Goal: Task Accomplishment & Management: Complete application form

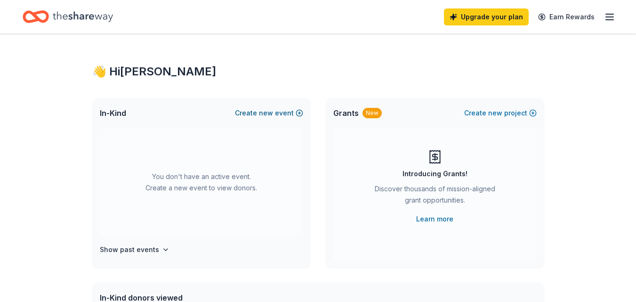
click at [293, 114] on button "Create new event" at bounding box center [269, 112] width 68 height 11
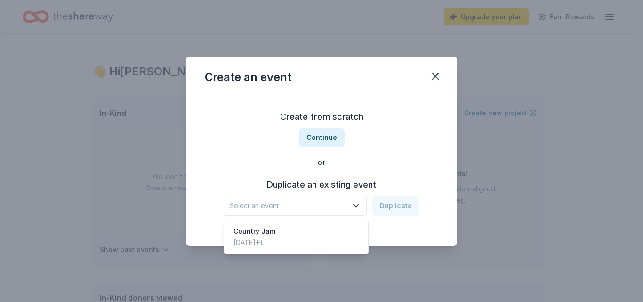
click at [312, 204] on span "Select an event" at bounding box center [289, 205] width 118 height 11
click at [291, 238] on div "Country Jam Apr 11, 2025 · FL" at bounding box center [296, 237] width 140 height 30
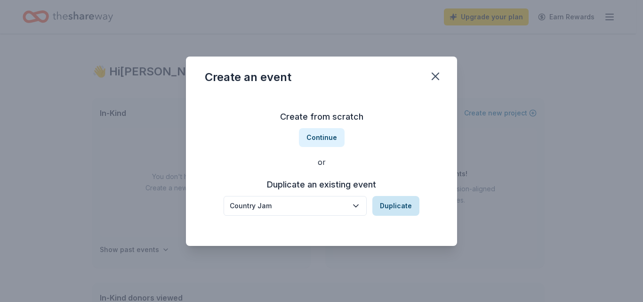
click at [375, 212] on button "Duplicate" at bounding box center [396, 206] width 47 height 20
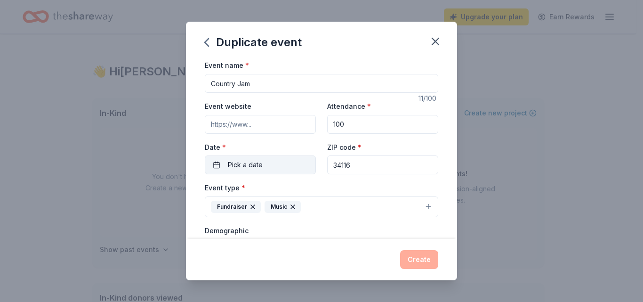
click at [269, 168] on button "Pick a date" at bounding box center [260, 164] width 111 height 19
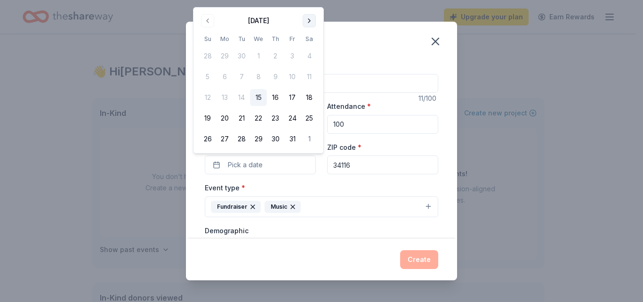
click at [307, 20] on button "Go to next month" at bounding box center [309, 20] width 13 height 13
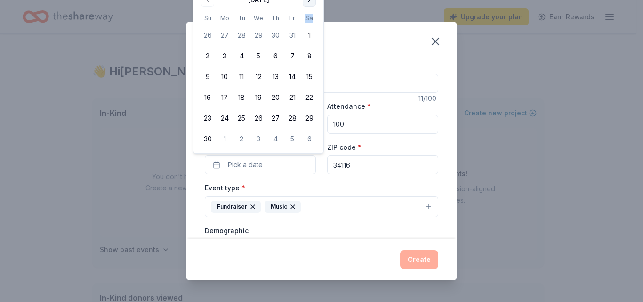
click at [307, 20] on th "Sa" at bounding box center [309, 18] width 17 height 10
click at [310, 3] on button "Go to next month" at bounding box center [309, -1] width 13 height 13
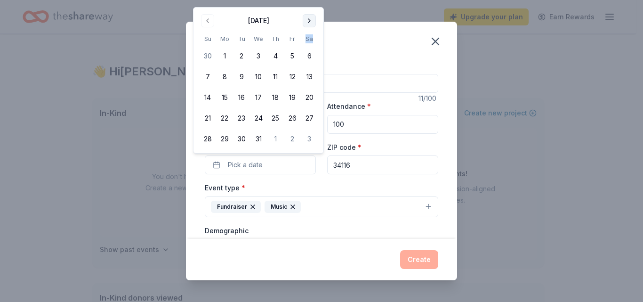
click at [309, 22] on button "Go to next month" at bounding box center [309, 20] width 13 height 13
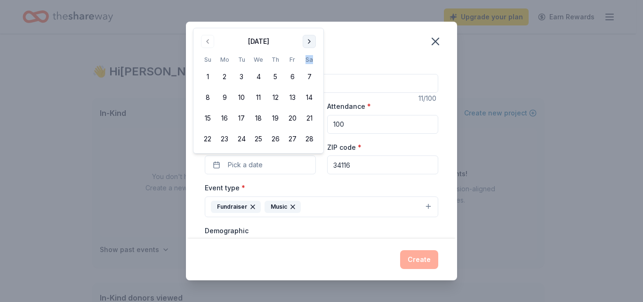
click at [309, 22] on div "Duplicate event" at bounding box center [321, 41] width 271 height 38
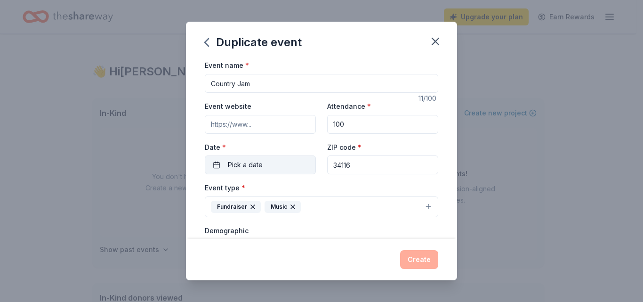
click at [282, 165] on button "Pick a date" at bounding box center [260, 164] width 111 height 19
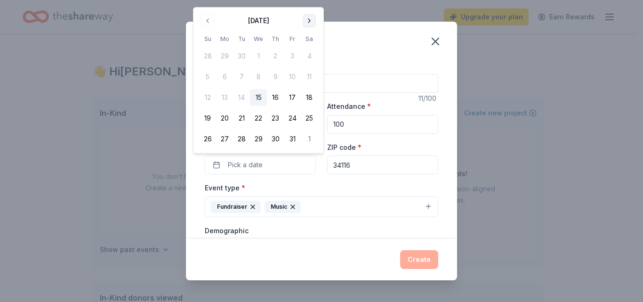
click at [312, 22] on button "Go to next month" at bounding box center [309, 20] width 13 height 13
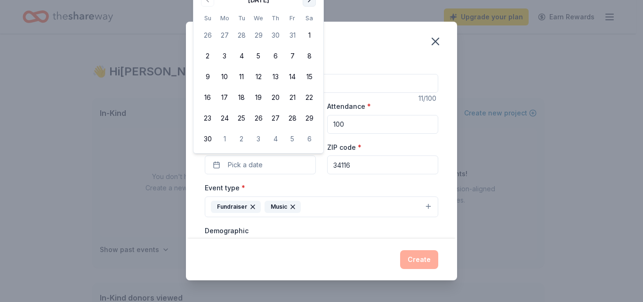
click at [310, 4] on button "Go to next month" at bounding box center [309, -1] width 13 height 13
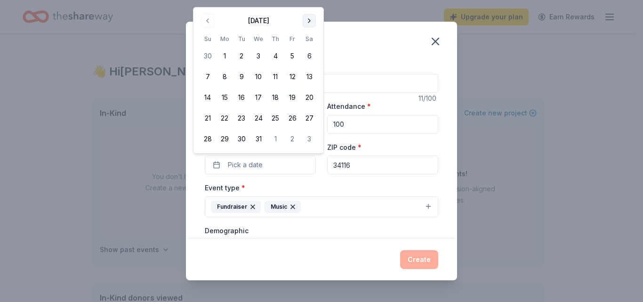
click at [311, 17] on button "Go to next month" at bounding box center [309, 20] width 13 height 13
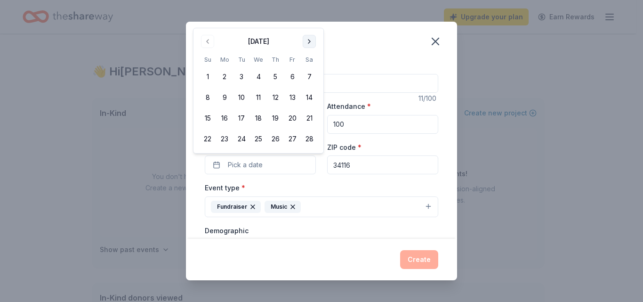
click at [311, 42] on button "Go to next month" at bounding box center [309, 41] width 13 height 13
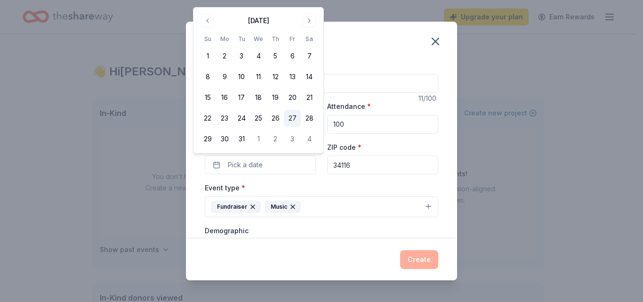
click at [294, 115] on button "27" at bounding box center [292, 118] width 17 height 17
click at [396, 69] on div "Event name * Country Jam" at bounding box center [322, 75] width 234 height 33
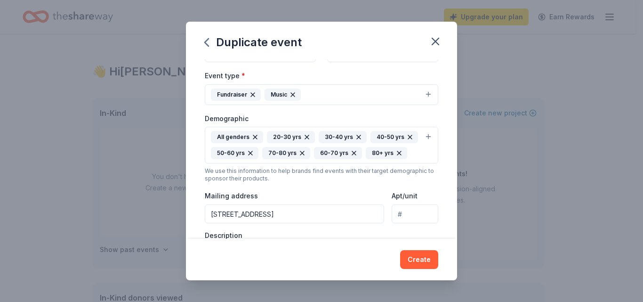
scroll to position [95, 0]
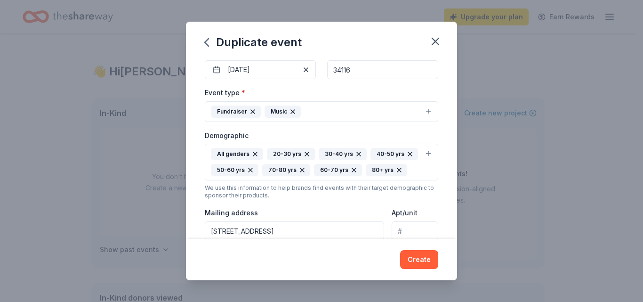
click at [421, 155] on button "All genders 20-30 yrs 30-40 yrs 40-50 yrs 50-60 yrs 70-80 yrs 60-70 yrs 80+ yrs" at bounding box center [322, 162] width 234 height 37
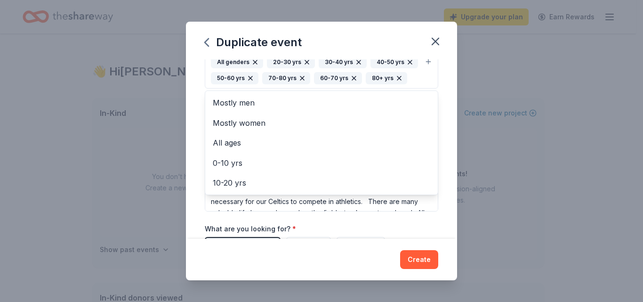
scroll to position [189, 0]
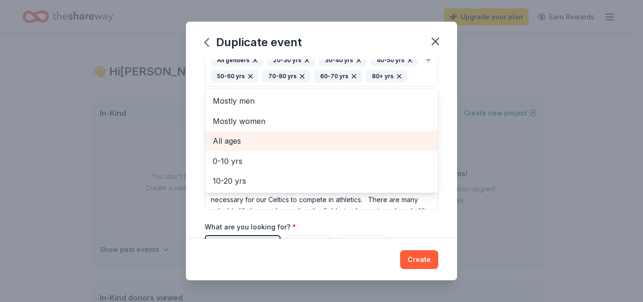
click at [267, 147] on span "All ages" at bounding box center [322, 141] width 218 height 12
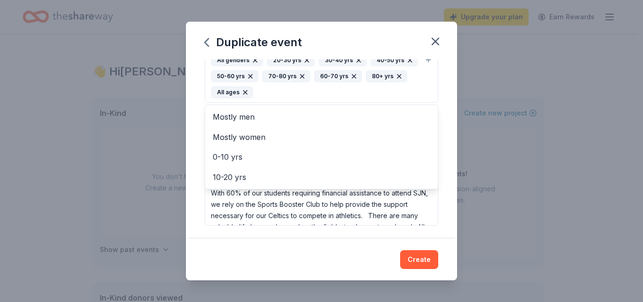
click at [442, 113] on div "Event name * Country Jam 11 /100 Event website Attendance * 100 Date * 03/27/20…" at bounding box center [321, 148] width 271 height 179
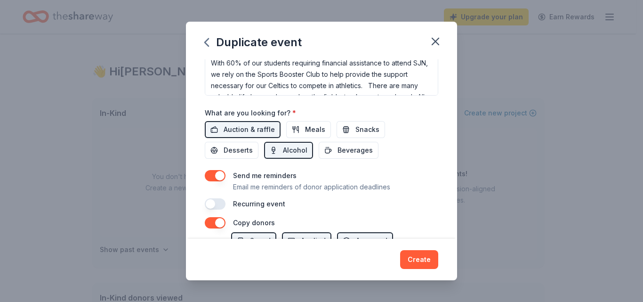
scroll to position [321, 0]
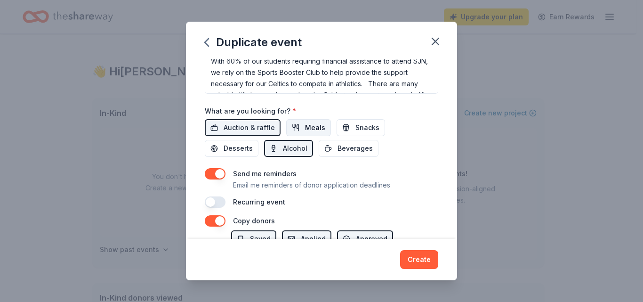
click at [297, 122] on button "Meals" at bounding box center [308, 127] width 45 height 17
click at [363, 129] on span "Snacks" at bounding box center [368, 127] width 24 height 11
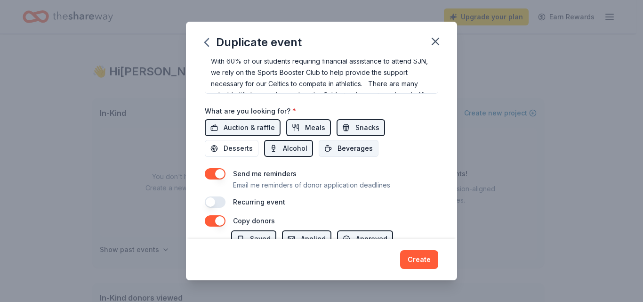
click at [344, 146] on span "Beverages" at bounding box center [355, 148] width 35 height 11
click at [246, 155] on button "Desserts" at bounding box center [232, 148] width 54 height 17
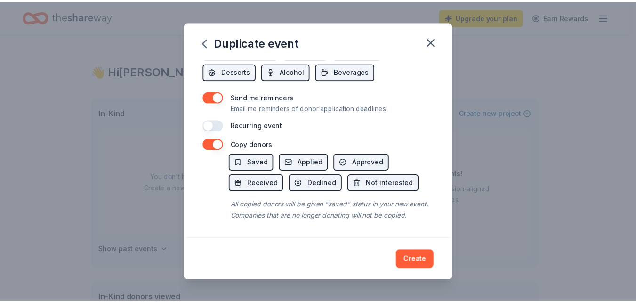
scroll to position [408, 0]
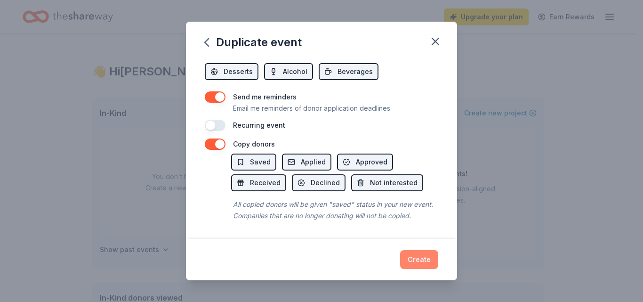
click at [427, 265] on button "Create" at bounding box center [419, 259] width 38 height 19
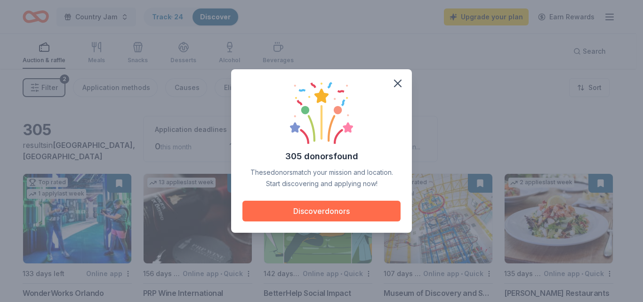
click at [379, 208] on button "Discover donors" at bounding box center [322, 211] width 158 height 21
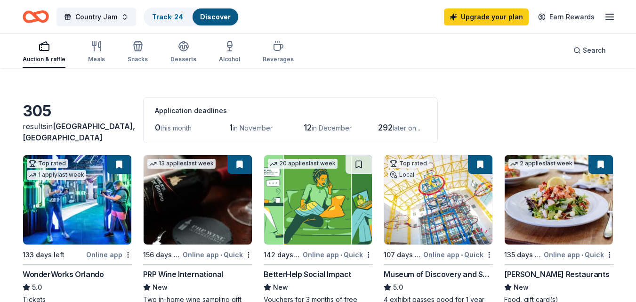
scroll to position [53, 0]
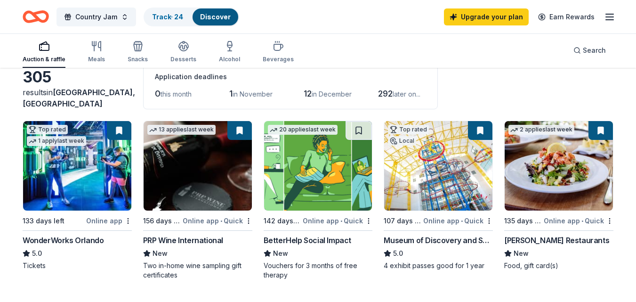
click at [86, 167] on img at bounding box center [77, 165] width 108 height 89
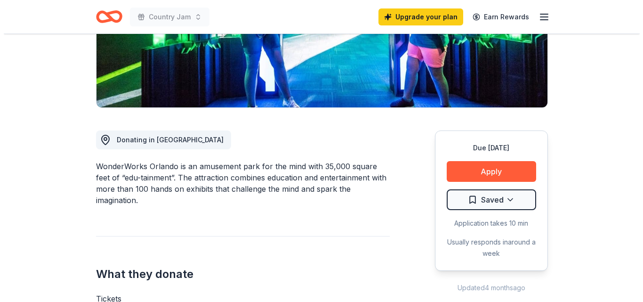
scroll to position [181, 0]
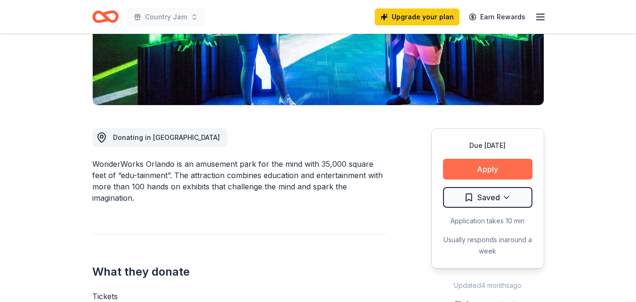
click at [488, 171] on button "Apply" at bounding box center [487, 169] width 89 height 21
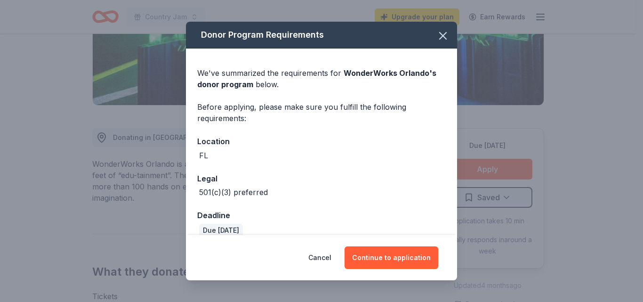
scroll to position [13, 0]
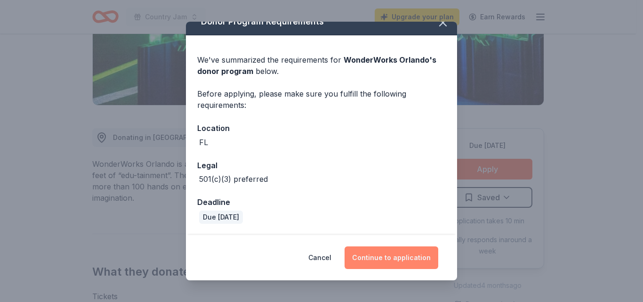
click at [391, 255] on button "Continue to application" at bounding box center [392, 257] width 94 height 23
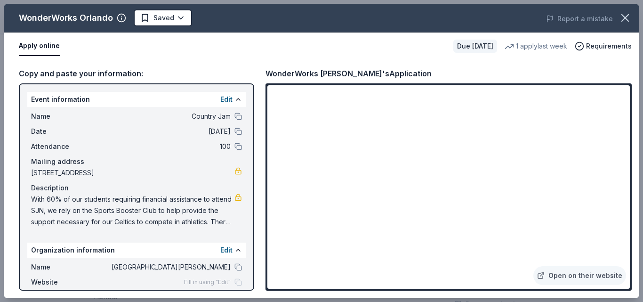
click at [37, 196] on span "With 60% of our students requiring financial assistance to attend SJN, we rely …" at bounding box center [132, 211] width 203 height 34
click at [235, 198] on link at bounding box center [239, 198] width 8 height 8
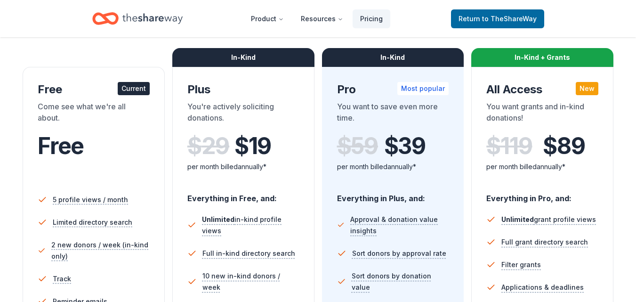
scroll to position [128, 0]
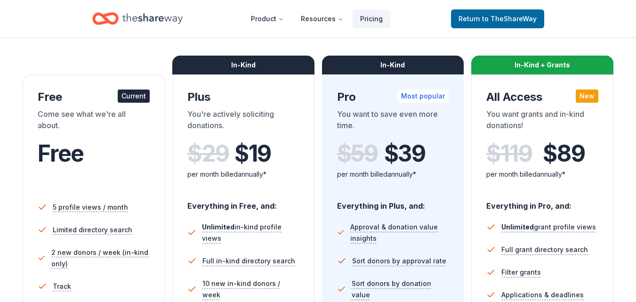
click at [399, 117] on div "You want to save even more time." at bounding box center [393, 121] width 112 height 26
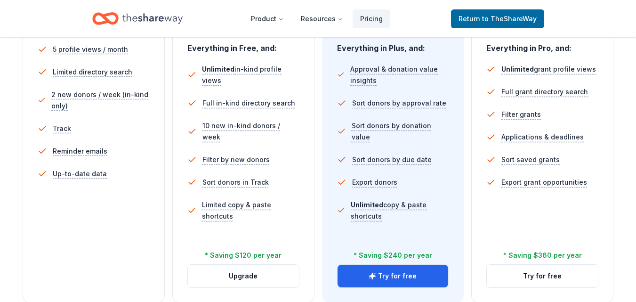
scroll to position [323, 0]
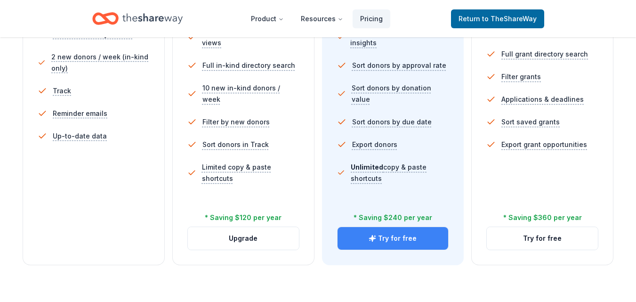
click at [409, 237] on button "Try for free" at bounding box center [393, 238] width 111 height 23
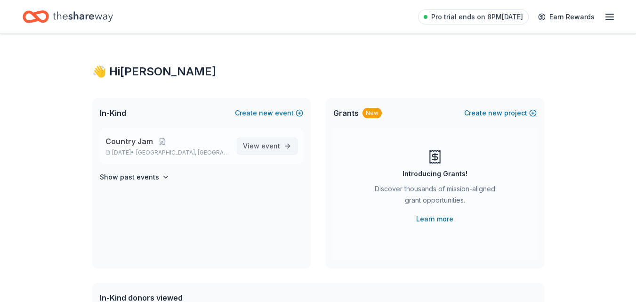
click at [276, 151] on span "View event" at bounding box center [261, 145] width 37 height 11
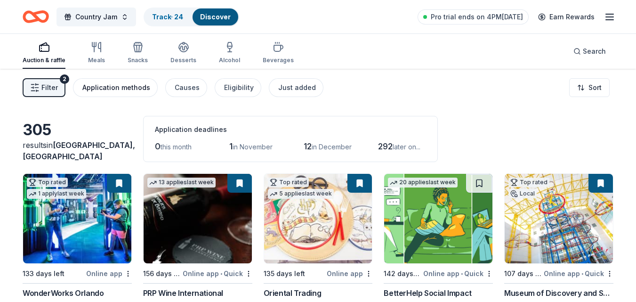
click at [132, 92] on div "Application methods" at bounding box center [116, 87] width 68 height 11
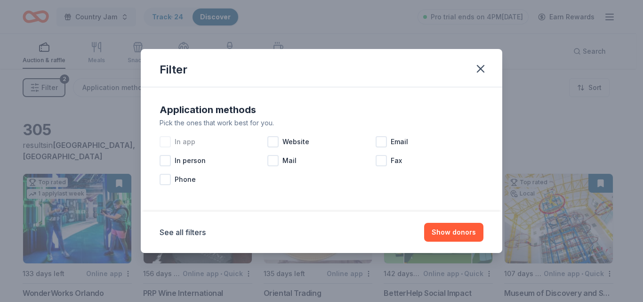
click at [170, 139] on div at bounding box center [165, 141] width 11 height 11
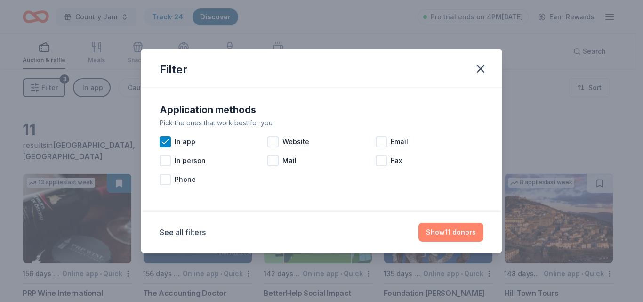
click at [479, 230] on button "Show 11 donors" at bounding box center [451, 232] width 65 height 19
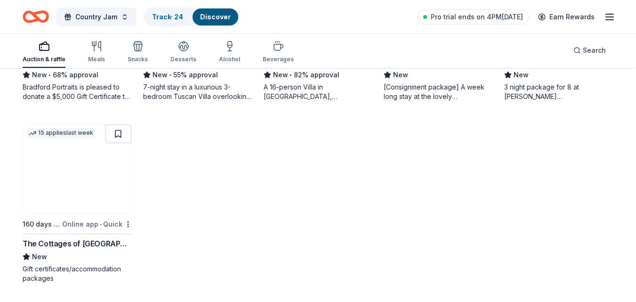
scroll to position [411, 0]
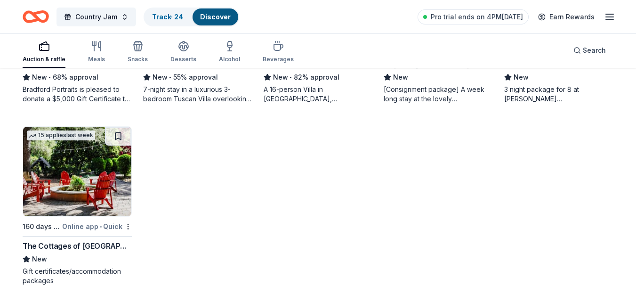
click at [41, 195] on img at bounding box center [77, 171] width 108 height 89
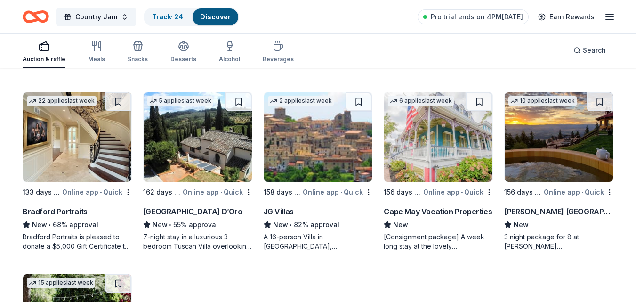
scroll to position [257, 0]
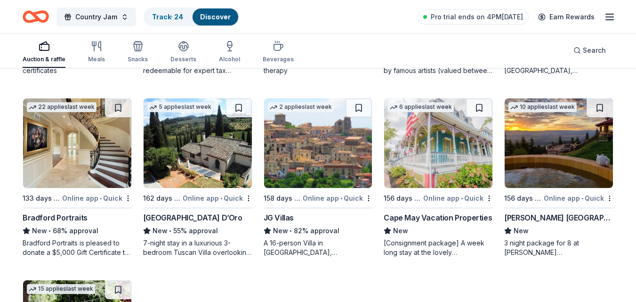
click at [317, 174] on img at bounding box center [318, 142] width 108 height 89
click at [63, 159] on img at bounding box center [77, 142] width 108 height 89
click at [42, 136] on img at bounding box center [77, 142] width 108 height 89
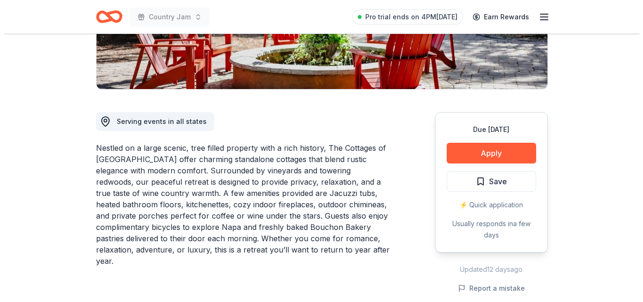
scroll to position [199, 0]
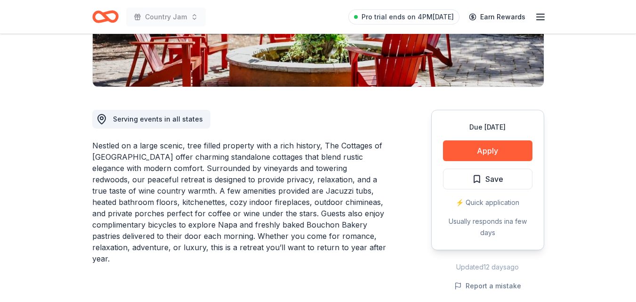
click at [493, 161] on div "Due in 160 days Apply Save ⚡️ Quick application Usually responds in a few days" at bounding box center [487, 180] width 113 height 140
click at [482, 153] on button "Apply" at bounding box center [487, 150] width 89 height 21
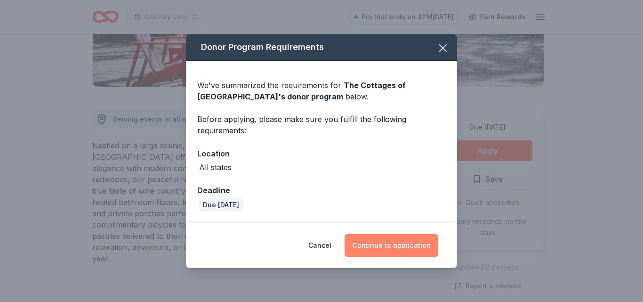
click at [413, 249] on button "Continue to application" at bounding box center [392, 245] width 94 height 23
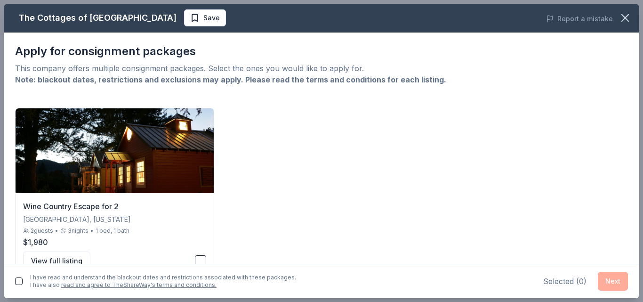
click at [636, 109] on div "The Cottages of Napa Valley Save Report a mistake Apply for consignment package…" at bounding box center [321, 151] width 643 height 302
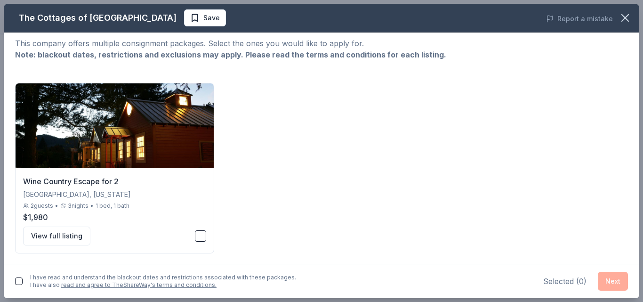
scroll to position [26, 0]
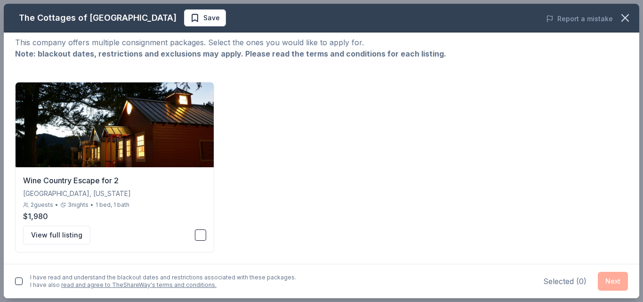
click at [21, 281] on button "button" at bounding box center [19, 281] width 8 height 8
click at [204, 234] on button "button" at bounding box center [200, 234] width 11 height 11
click at [53, 236] on button "View full listing" at bounding box center [56, 235] width 67 height 19
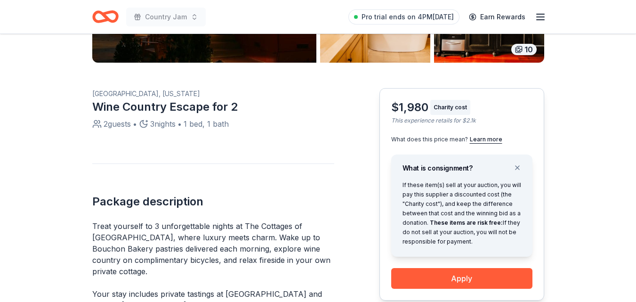
scroll to position [233, 0]
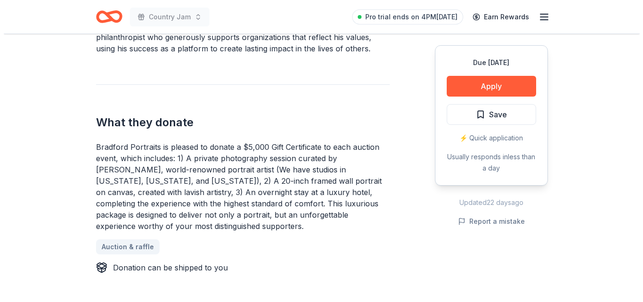
scroll to position [344, 0]
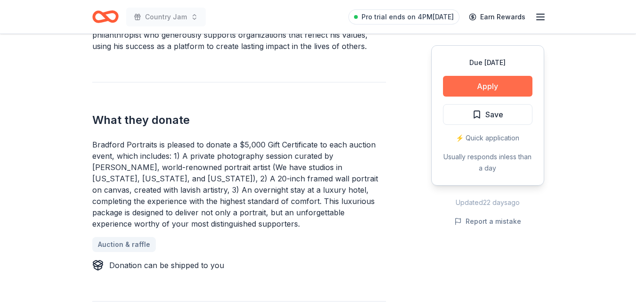
click at [483, 89] on button "Apply" at bounding box center [487, 86] width 89 height 21
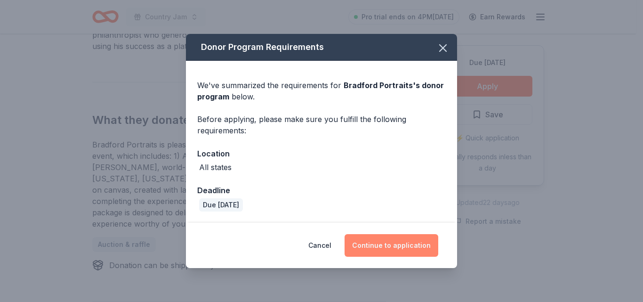
click at [399, 246] on button "Continue to application" at bounding box center [392, 245] width 94 height 23
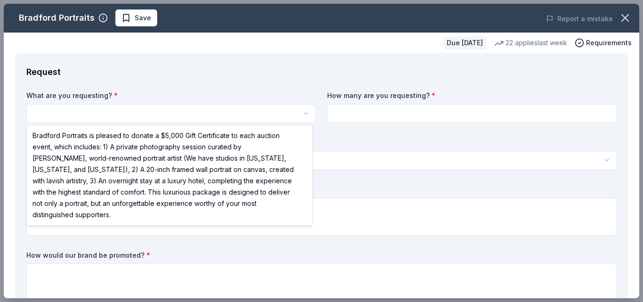
scroll to position [0, 0]
select select "Bradford Portraits is pleased to donate a $5,000 Gift Certificate to each aucti…"
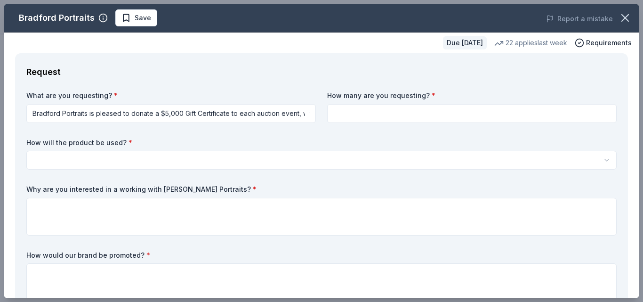
click at [439, 110] on input at bounding box center [472, 113] width 290 height 19
click at [442, 108] on input at bounding box center [472, 113] width 290 height 19
type input "1"
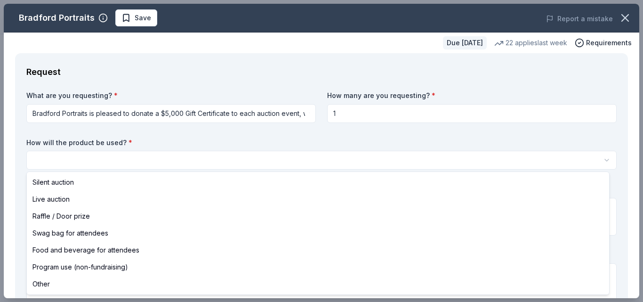
click at [123, 156] on html "Country Jam Save Apply Due in 133 days Share Bradford Portraits New 22 applies …" at bounding box center [321, 151] width 643 height 302
select select "raffleDoorPrize"
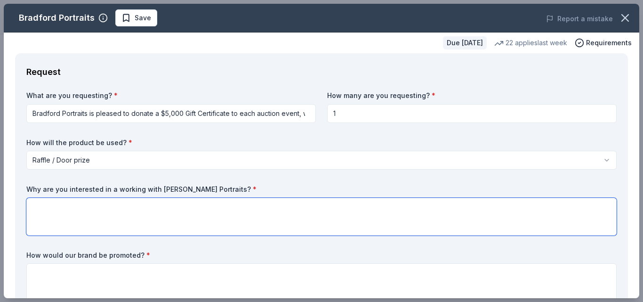
click at [90, 213] on textarea at bounding box center [321, 217] width 591 height 38
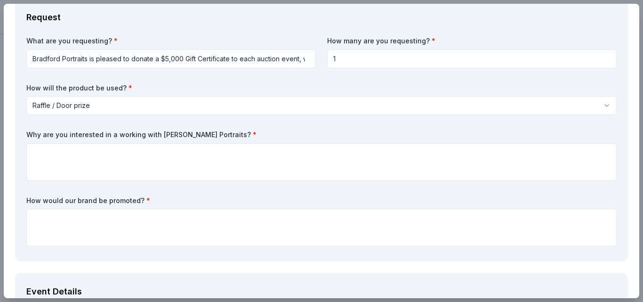
scroll to position [57, 0]
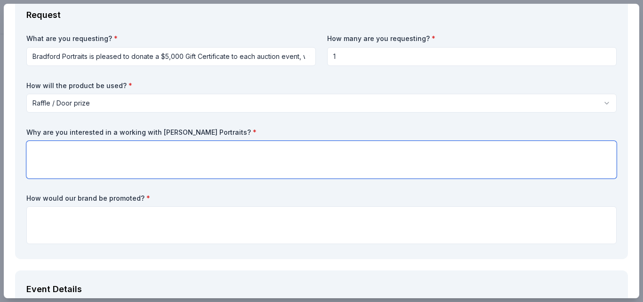
click at [157, 163] on textarea at bounding box center [321, 160] width 591 height 38
click at [91, 154] on textarea at bounding box center [321, 160] width 591 height 38
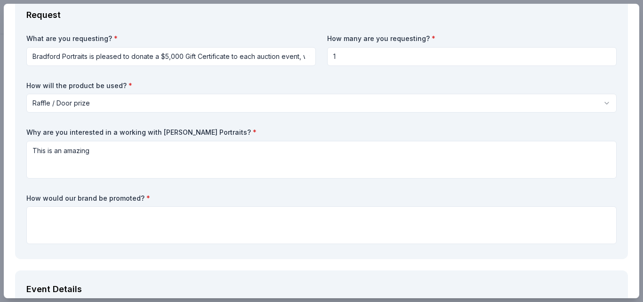
click at [175, 59] on html "Country Jam Save Apply Due in 133 days Share Bradford Portraits New 22 applies …" at bounding box center [321, 151] width 643 height 302
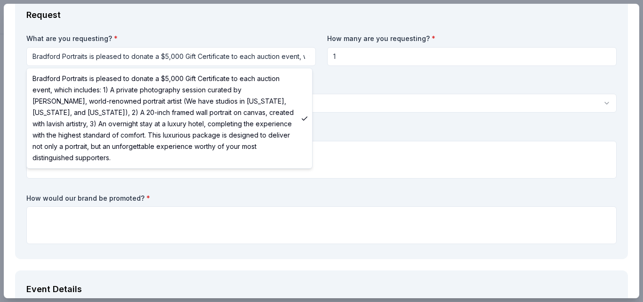
drag, startPoint x: 266, startPoint y: 147, endPoint x: 142, endPoint y: 120, distance: 126.8
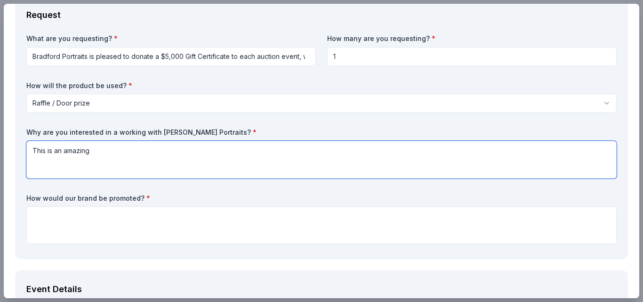
click at [153, 165] on textarea "This is an amazing" at bounding box center [321, 160] width 591 height 38
paste textarea "Bradford Portraits represents the highest standard of luxury family photography…"
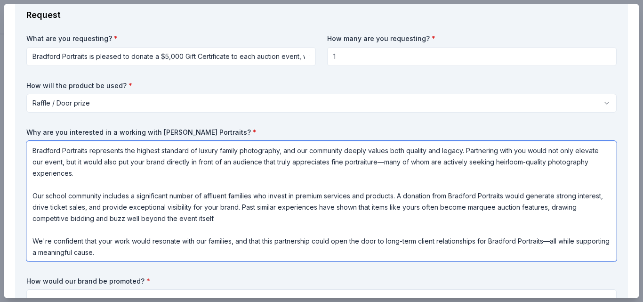
scroll to position [1, 0]
type textarea "Bradford Portraits represents the highest standard of luxury family photography…"
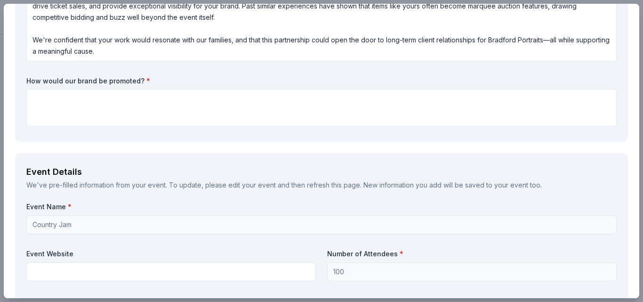
scroll to position [260, 0]
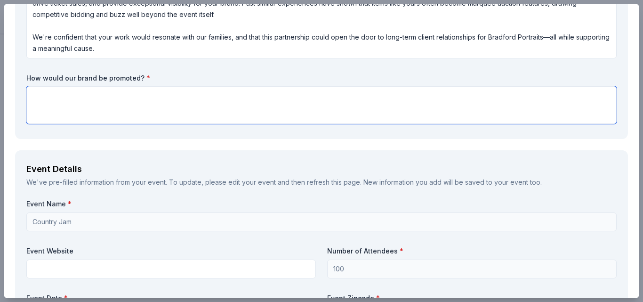
click at [147, 97] on textarea at bounding box center [321, 105] width 591 height 38
paste textarea "Social Media Promotion: Leading up to the event, we’ll showcase Bradford Portra…"
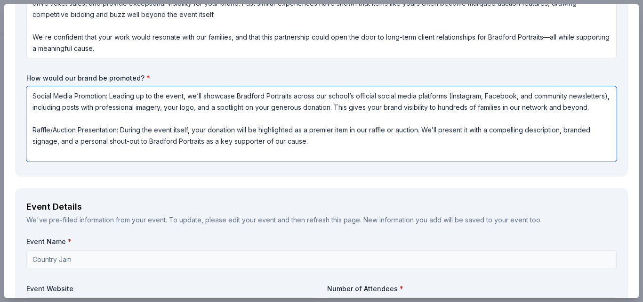
type textarea "Social Media Promotion: Leading up to the event, we’ll showcase Bradford Portra…"
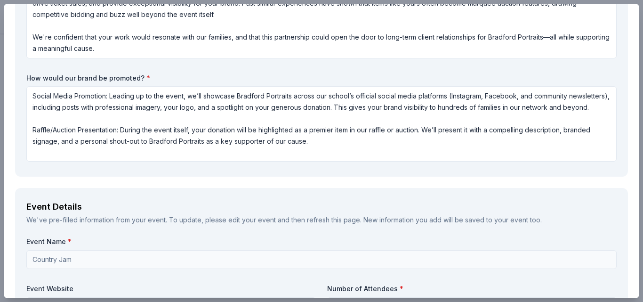
drag, startPoint x: 639, startPoint y: 95, endPoint x: 642, endPoint y: 117, distance: 22.3
click at [636, 117] on div "Bradford Portraits Save Report a mistake Due in 133 days 22 applies last week R…" at bounding box center [321, 151] width 643 height 302
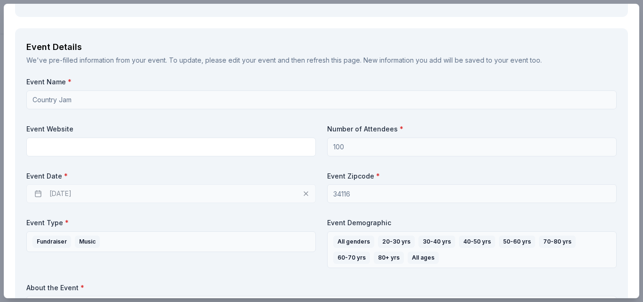
scroll to position [394, 0]
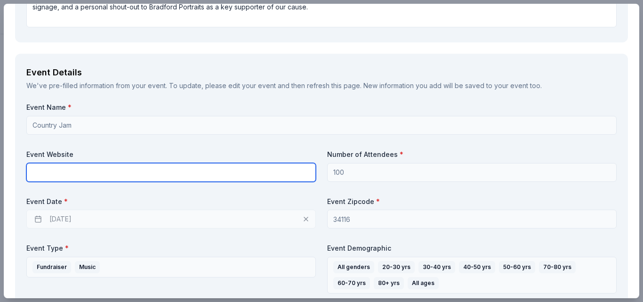
click at [257, 178] on input "text" at bounding box center [171, 172] width 290 height 19
type input "www.sjnceltics.org"
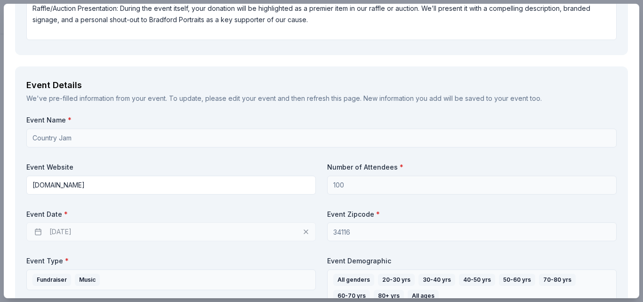
scroll to position [393, 0]
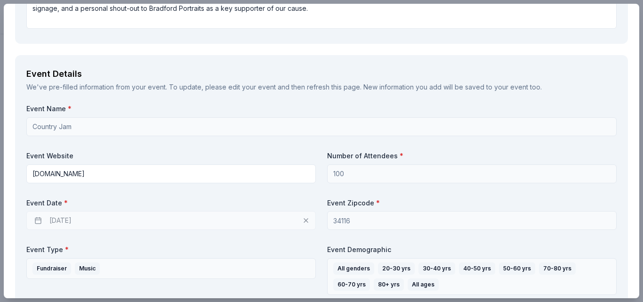
drag, startPoint x: 641, startPoint y: 105, endPoint x: 401, endPoint y: 62, distance: 243.5
click at [636, 110] on div "Bradford Portraits Save Report a mistake Due in 133 days 22 applies last week R…" at bounding box center [321, 151] width 643 height 302
click at [35, 218] on div "03/26/2026" at bounding box center [171, 220] width 290 height 19
click at [304, 220] on div "03/26/2026" at bounding box center [171, 220] width 290 height 19
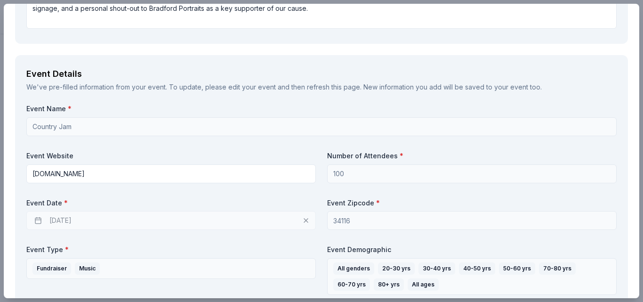
click at [304, 220] on div "03/26/2026" at bounding box center [171, 220] width 290 height 19
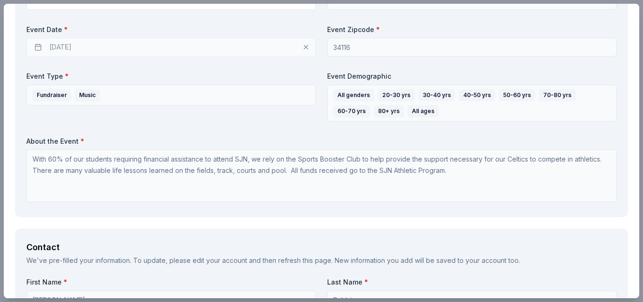
scroll to position [560, 0]
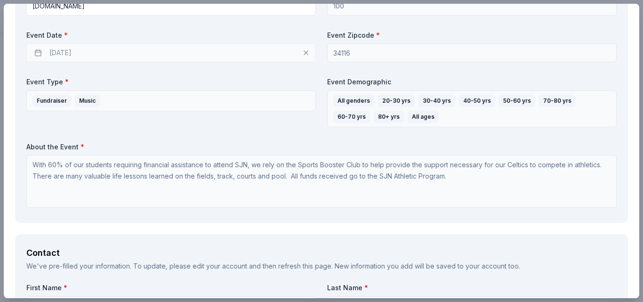
drag, startPoint x: 641, startPoint y: 139, endPoint x: 400, endPoint y: 55, distance: 254.6
click at [636, 159] on div "Bradford Portraits Save Report a mistake Due in 133 days 22 applies last week R…" at bounding box center [321, 151] width 643 height 302
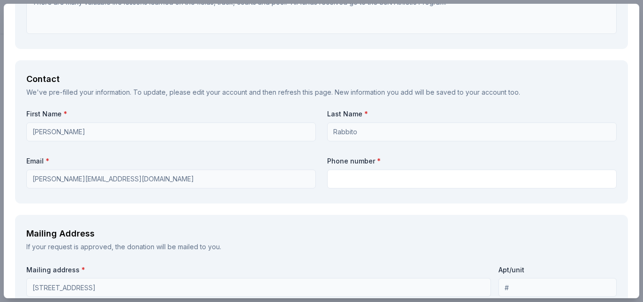
scroll to position [746, 0]
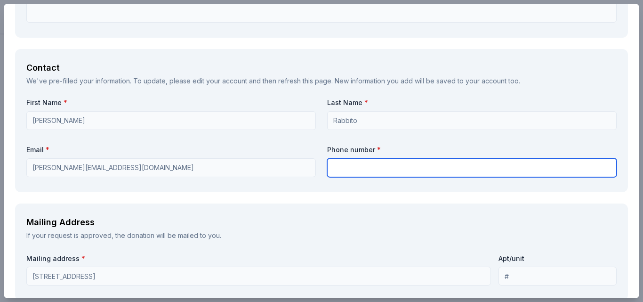
click at [381, 175] on input "text" at bounding box center [472, 167] width 290 height 19
type input "5165033303"
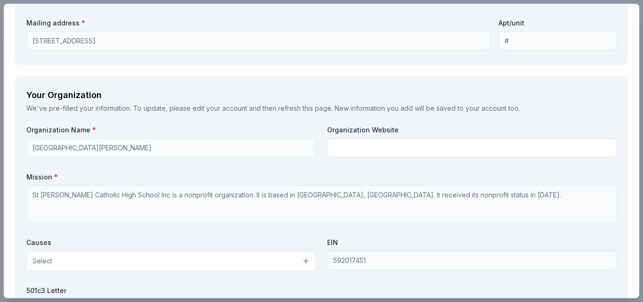
scroll to position [1000, 0]
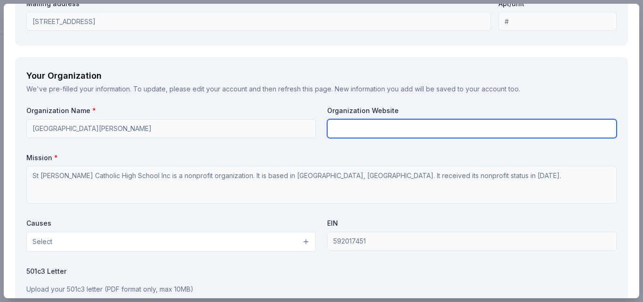
click at [424, 134] on input "text" at bounding box center [472, 128] width 290 height 19
type input "www.sjnceltics.org"
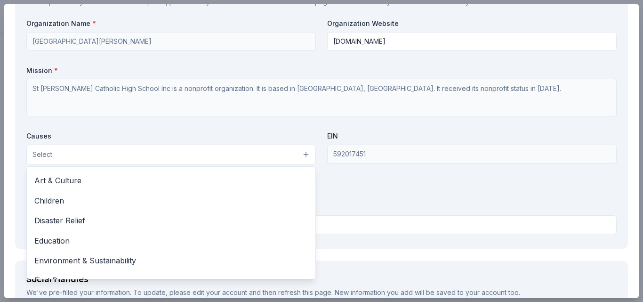
scroll to position [34, 0]
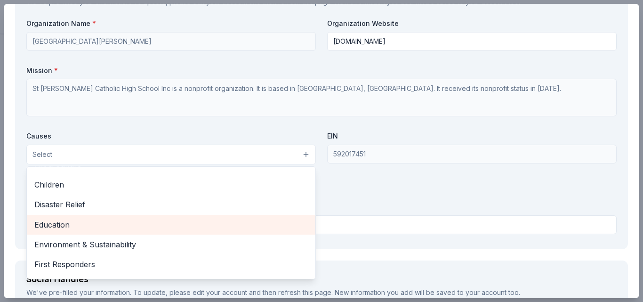
click at [178, 223] on span "Education" at bounding box center [171, 225] width 274 height 12
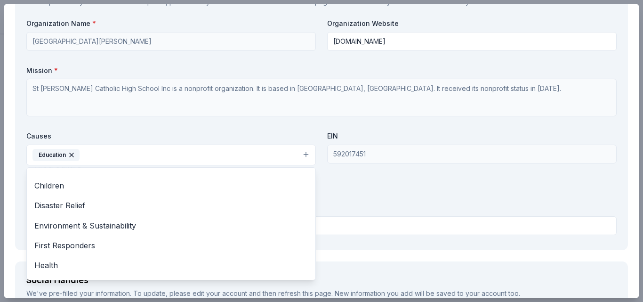
click at [349, 201] on div "Organization Name * Saint John Neumann Catholic High School Organization Websit…" at bounding box center [321, 128] width 591 height 219
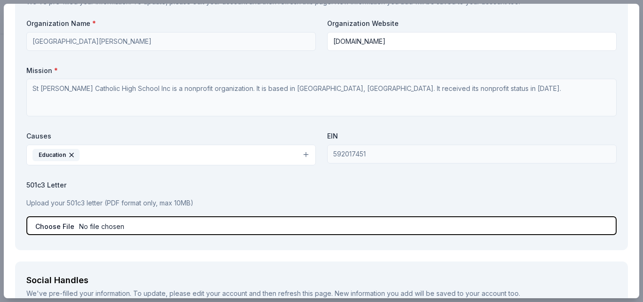
click at [383, 227] on input "file" at bounding box center [321, 225] width 591 height 19
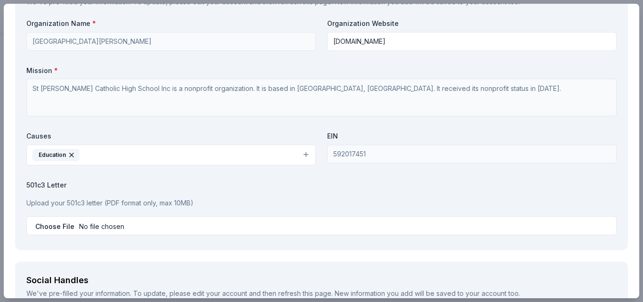
drag, startPoint x: 640, startPoint y: 200, endPoint x: 640, endPoint y: 223, distance: 23.5
click at [636, 223] on div "Bradford Portraits Save Report a mistake Due in 133 days 22 applies last week R…" at bounding box center [321, 151] width 643 height 302
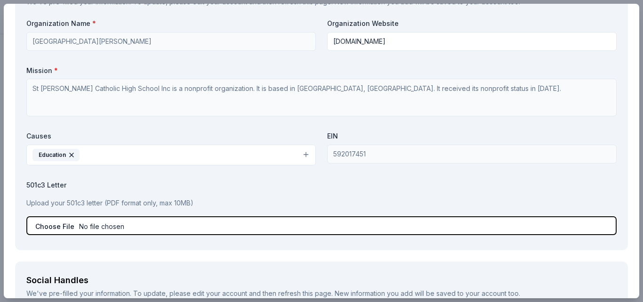
click at [39, 225] on input "file" at bounding box center [321, 225] width 591 height 19
click at [74, 228] on input "file" at bounding box center [321, 225] width 591 height 19
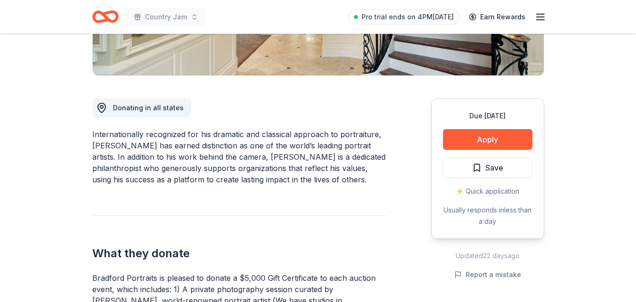
scroll to position [215, 0]
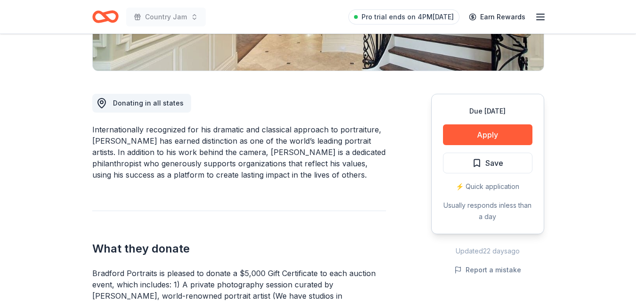
drag, startPoint x: 91, startPoint y: 127, endPoint x: 244, endPoint y: 169, distance: 158.1
click at [287, 179] on div "Internationally recognized for his dramatic and classical approach to portraitu…" at bounding box center [239, 152] width 294 height 57
drag, startPoint x: 287, startPoint y: 179, endPoint x: 295, endPoint y: 181, distance: 7.8
click at [290, 179] on div "Internationally recognized for his dramatic and classical approach to portraitu…" at bounding box center [239, 152] width 294 height 57
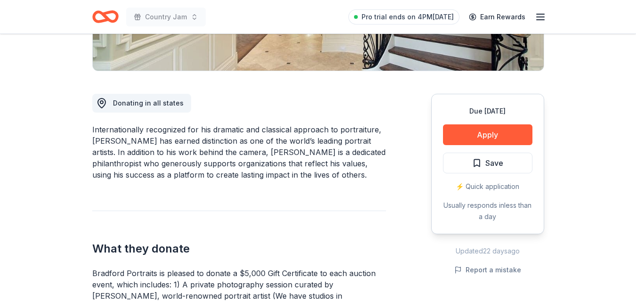
click at [294, 181] on div "Donating in all states Internationally recognized for his dramatic and classica…" at bounding box center [239, 284] width 294 height 427
drag, startPoint x: 294, startPoint y: 181, endPoint x: 309, endPoint y: 186, distance: 15.9
click at [294, 180] on div "Donating in all states Internationally recognized for his dramatic and classica…" at bounding box center [239, 284] width 294 height 427
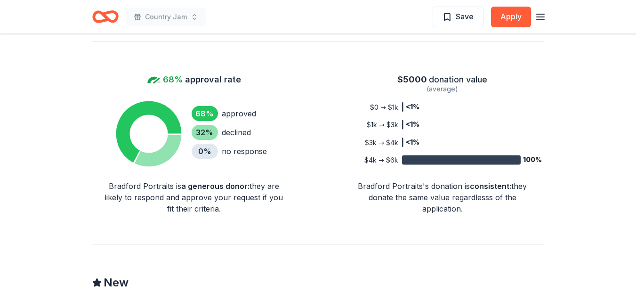
scroll to position [690, 0]
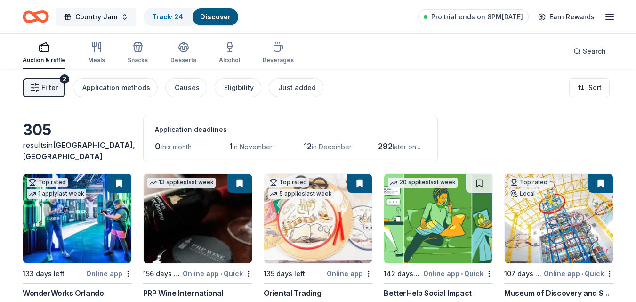
click at [104, 16] on span "Country Jam" at bounding box center [96, 16] width 42 height 11
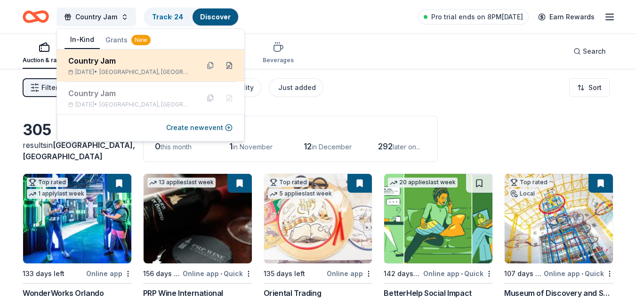
click at [227, 65] on button at bounding box center [229, 65] width 15 height 15
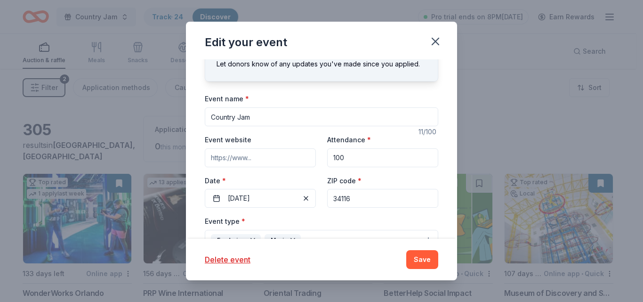
scroll to position [36, 0]
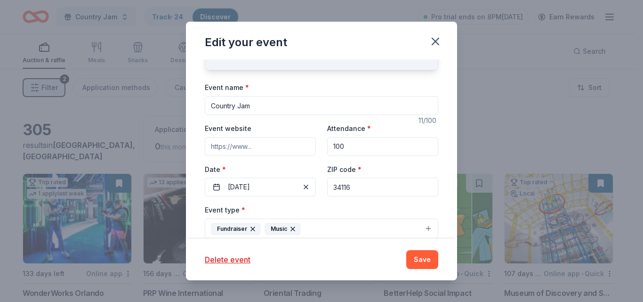
click at [365, 145] on input "100" at bounding box center [382, 146] width 111 height 19
drag, startPoint x: 365, startPoint y: 145, endPoint x: 278, endPoint y: 155, distance: 87.2
click at [278, 155] on div "Event website Attendance * 100 Date * [DATE] ZIP code * 34116" at bounding box center [322, 159] width 234 height 74
type input "200"
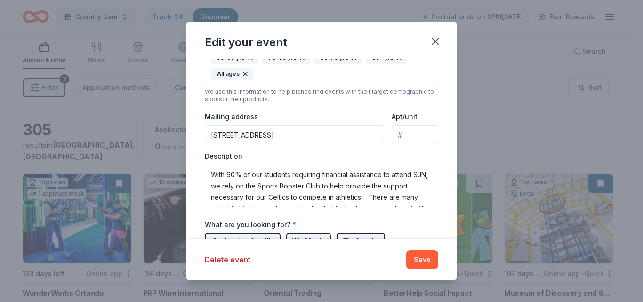
scroll to position [274, 0]
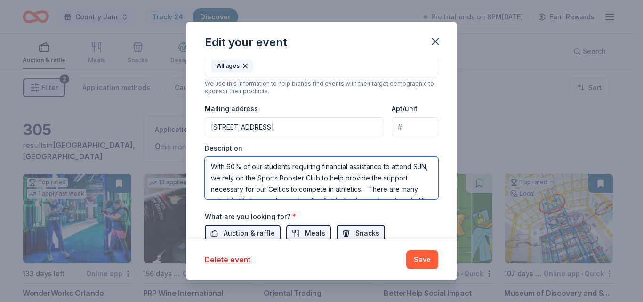
click at [212, 165] on textarea "With 60% of our students requiring financial assistance to attend SJN, we rely …" at bounding box center [322, 178] width 234 height 42
paste textarea "For the past 4 years, the St. [PERSON_NAME] Catholic High School Sports Booster…"
type textarea "For the past 4 years, the St. [PERSON_NAME] Catholic High School Sports Booster…"
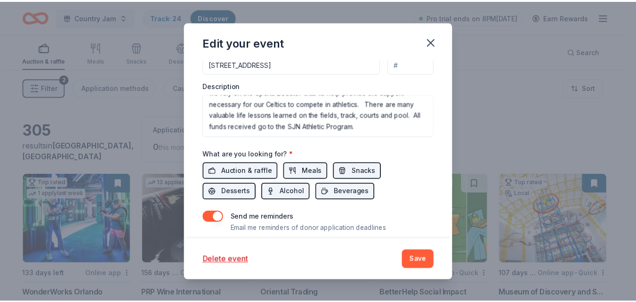
scroll to position [363, 0]
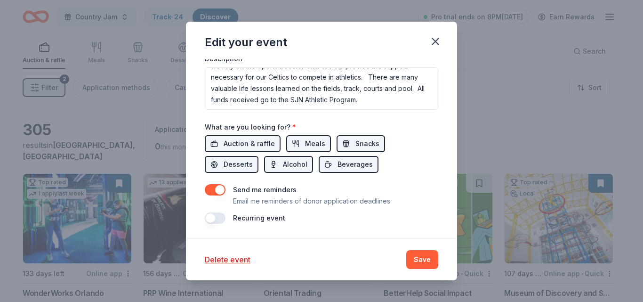
click at [433, 261] on button "Save" at bounding box center [422, 259] width 32 height 19
